Goal: Check status: Check status

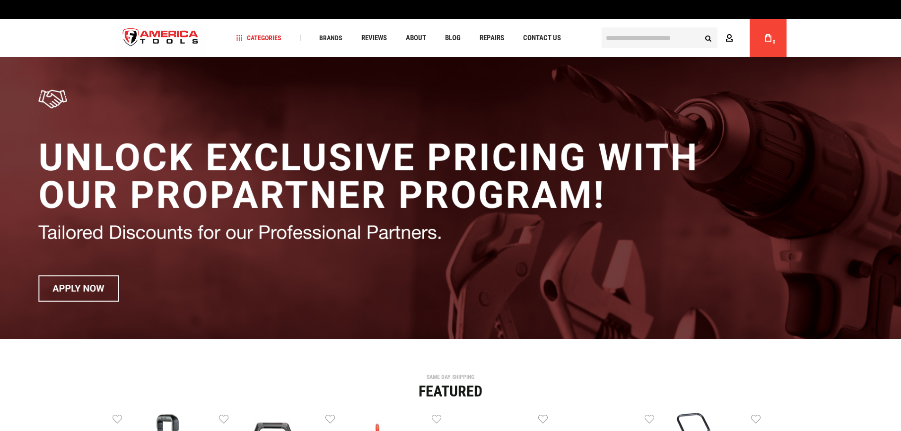
click at [730, 38] on icon at bounding box center [729, 38] width 8 height 9
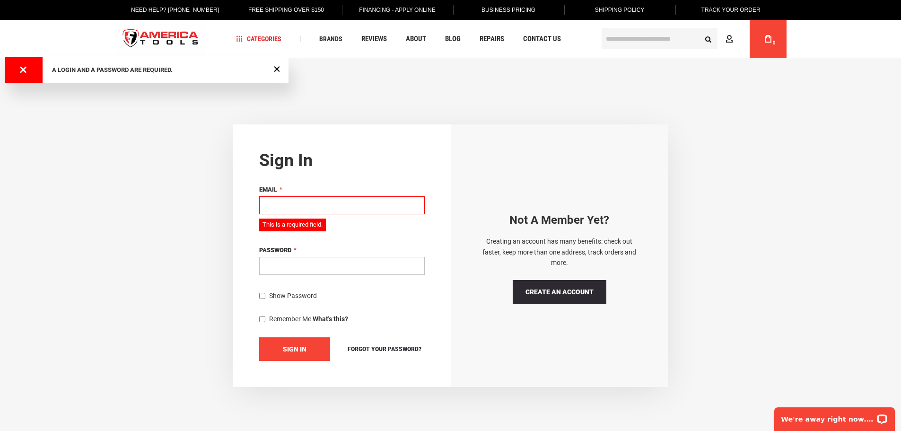
click at [296, 350] on span "Sign In" at bounding box center [295, 349] width 24 height 8
drag, startPoint x: 296, startPoint y: 350, endPoint x: 294, endPoint y: 355, distance: 5.3
click at [294, 355] on button "Sign In" at bounding box center [294, 349] width 71 height 24
click at [294, 350] on span "Sign In" at bounding box center [295, 349] width 24 height 8
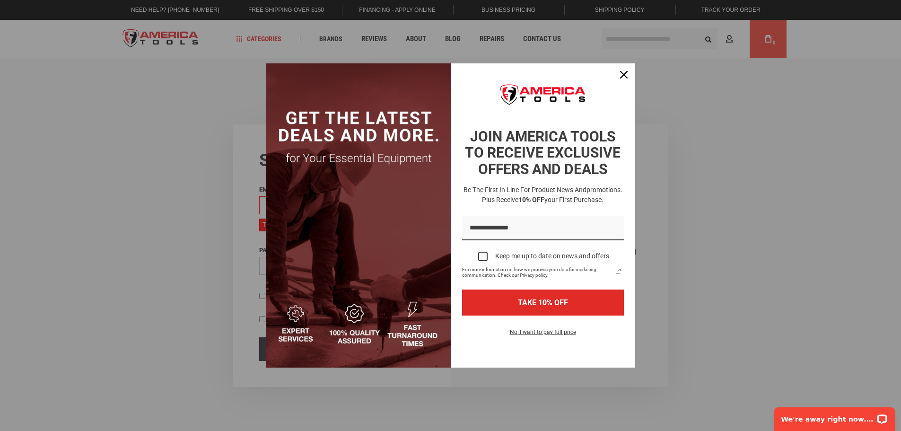
click at [687, 309] on div "Marketing offer form" at bounding box center [450, 215] width 901 height 431
click at [623, 72] on icon "close icon" at bounding box center [624, 75] width 8 height 8
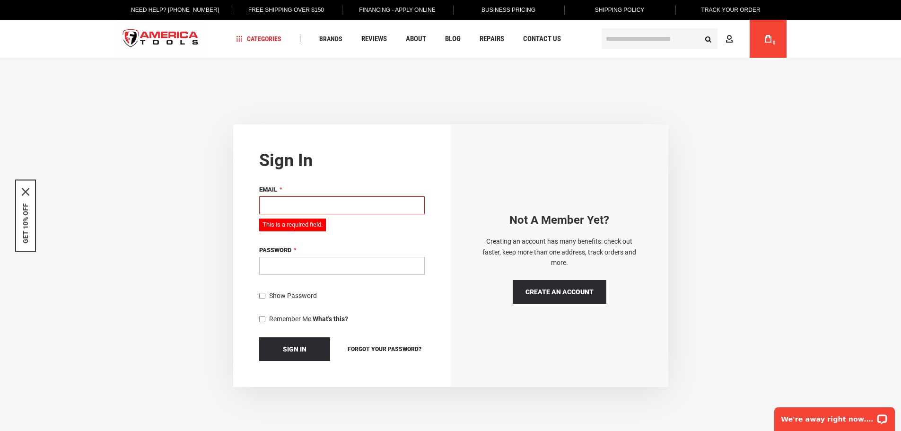
click at [337, 200] on input "Email" at bounding box center [341, 205] width 165 height 18
type input "**********"
click at [461, 194] on div "Not a Member yet? Creating an account has many benefits: check out faster, keep…" at bounding box center [559, 255] width 217 height 262
click at [296, 352] on span "Sign In" at bounding box center [295, 349] width 24 height 8
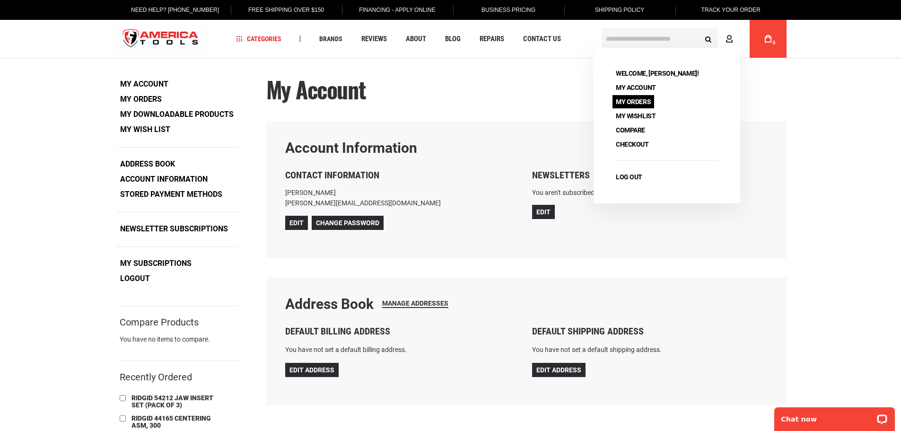
click at [640, 99] on link "My Orders" at bounding box center [633, 101] width 42 height 13
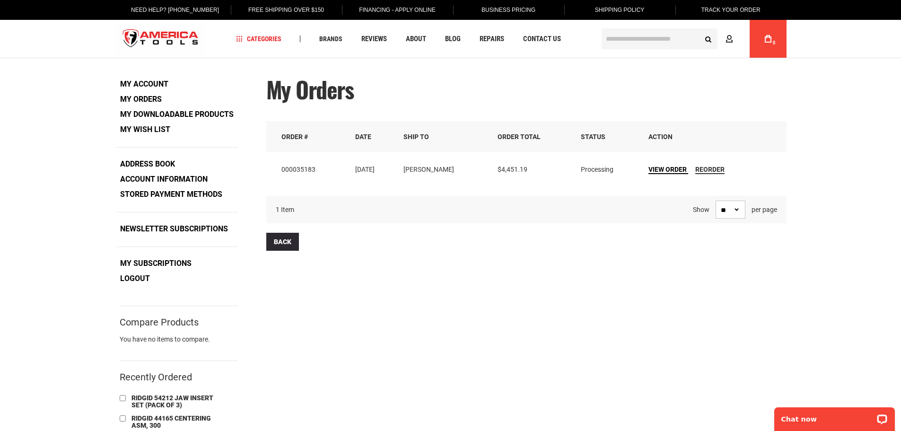
click at [666, 165] on span "View Order" at bounding box center [667, 169] width 38 height 8
